Goal: Transaction & Acquisition: Purchase product/service

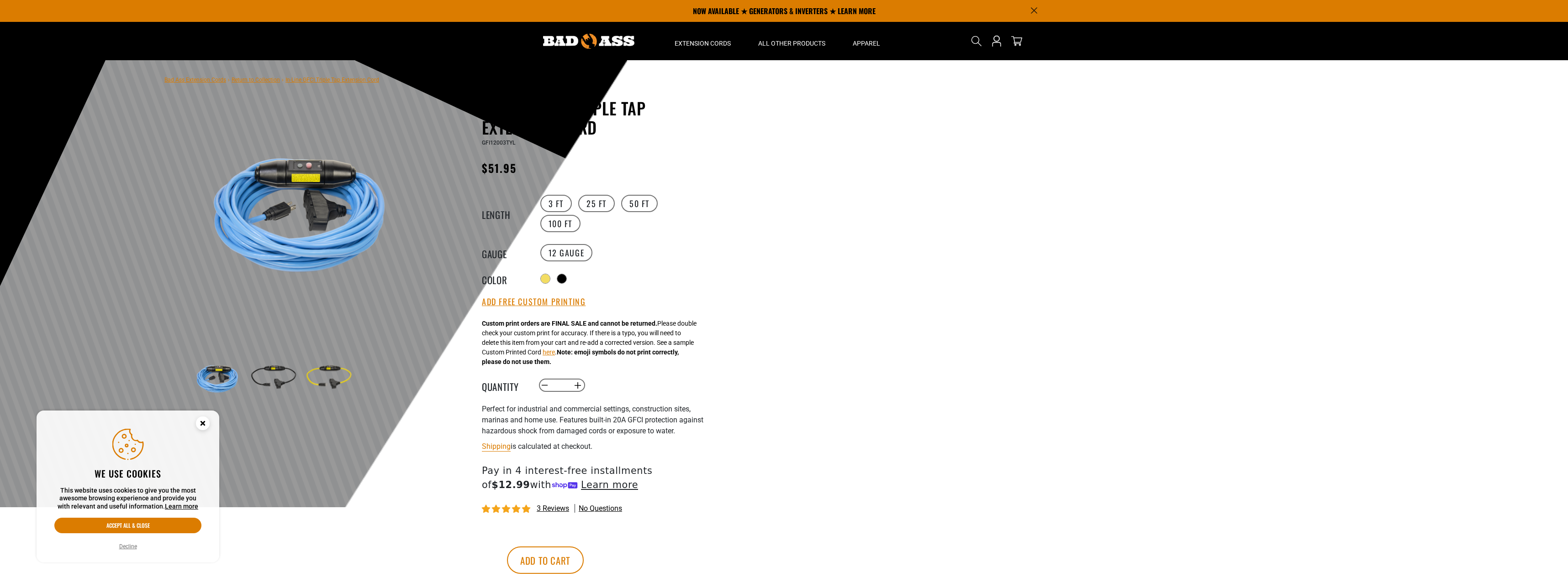
click at [201, 427] on circle "Cookie Consent" at bounding box center [203, 423] width 14 height 14
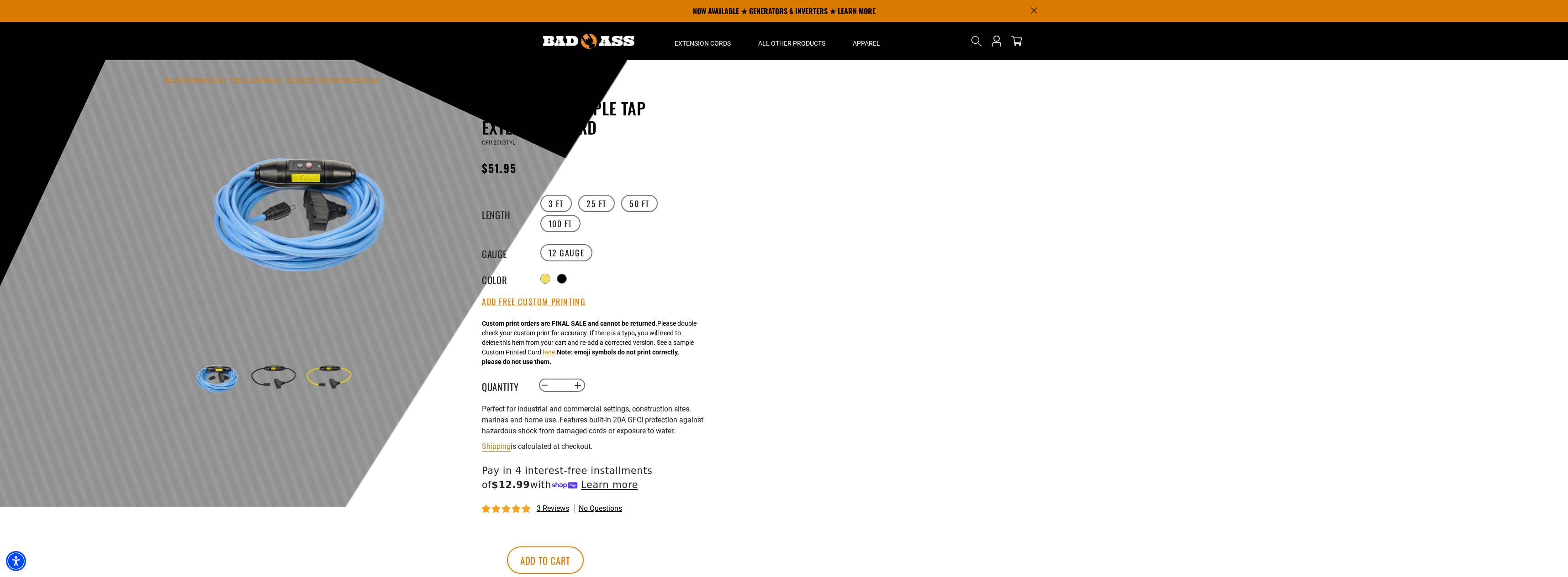
click at [334, 386] on img at bounding box center [328, 378] width 53 height 53
